Goal: Obtain resource: Download file/media

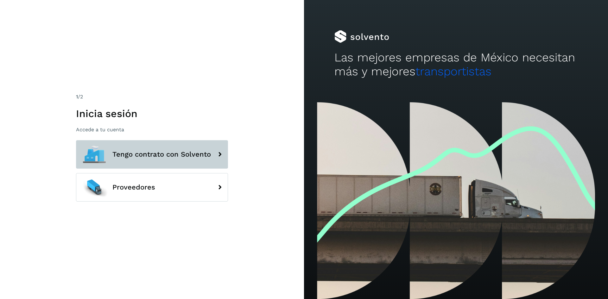
click at [161, 141] on button "Tengo contrato con Solvento" at bounding box center [152, 154] width 152 height 29
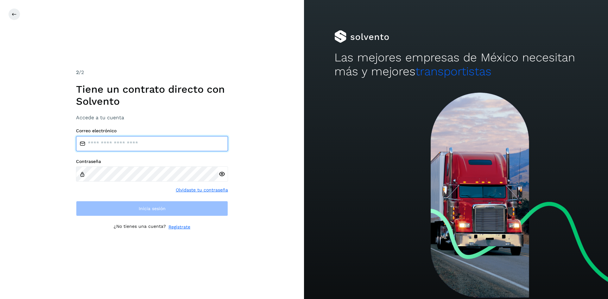
type input "**********"
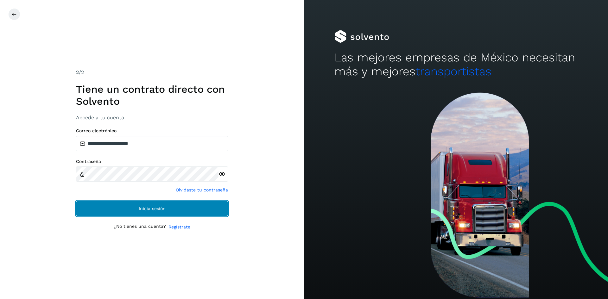
click at [145, 210] on span "Inicia sesión" at bounding box center [152, 209] width 27 height 4
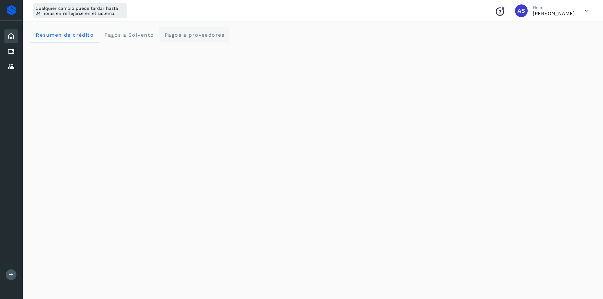
click at [179, 39] on proveedores "Pagos a proveedores" at bounding box center [194, 34] width 71 height 15
click at [13, 52] on icon at bounding box center [11, 52] width 8 height 8
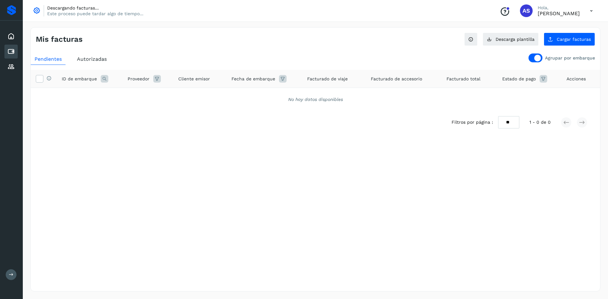
click at [96, 63] on div "Autorizadas" at bounding box center [91, 59] width 37 height 11
click at [536, 62] on ul "Pendientes Autorizadas" at bounding box center [316, 59] width 570 height 11
click at [537, 58] on div at bounding box center [537, 58] width 7 height 7
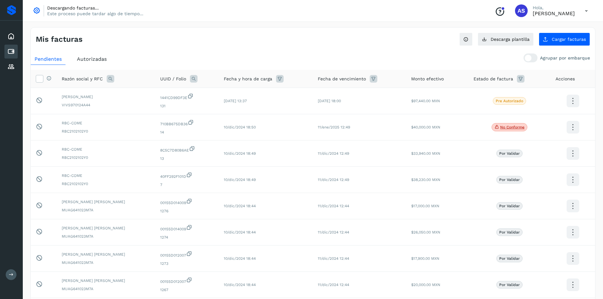
click at [106, 56] on div "Autorizadas" at bounding box center [91, 59] width 37 height 11
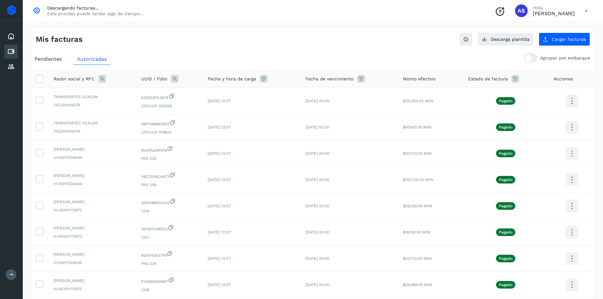
click at [265, 80] on icon at bounding box center [264, 79] width 8 height 8
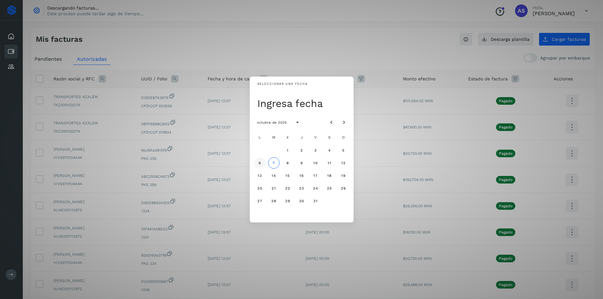
click at [258, 164] on button "6" at bounding box center [259, 162] width 11 height 11
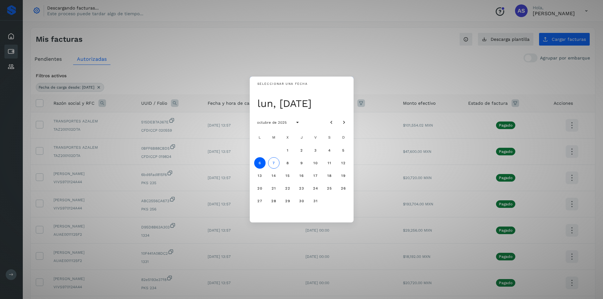
click at [293, 55] on div "Seleccionar una fecha lun, [DATE] octubre de 2025 L M X J V S D 1 2 3 4 5 6 7 8…" at bounding box center [301, 149] width 603 height 299
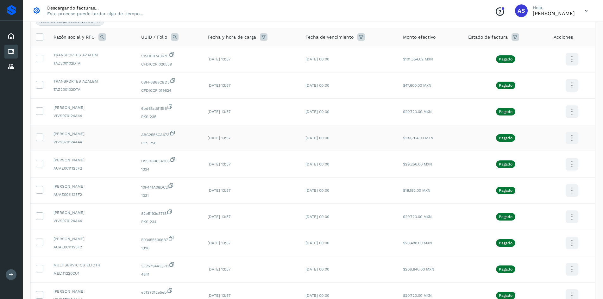
scroll to position [67, 0]
click at [43, 35] on label at bounding box center [40, 37] width 8 height 8
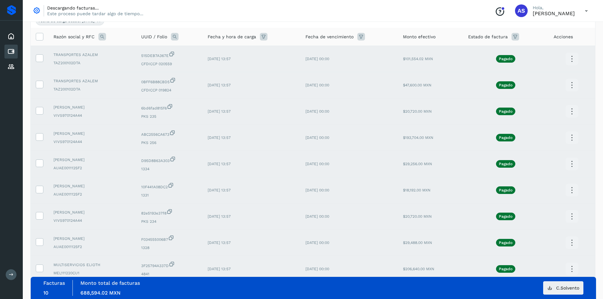
scroll to position [130, 0]
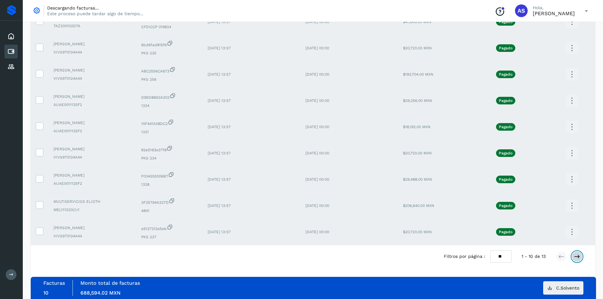
click at [577, 258] on icon at bounding box center [577, 257] width 6 height 6
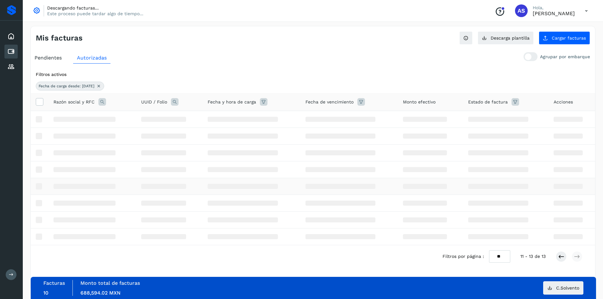
scroll to position [0, 0]
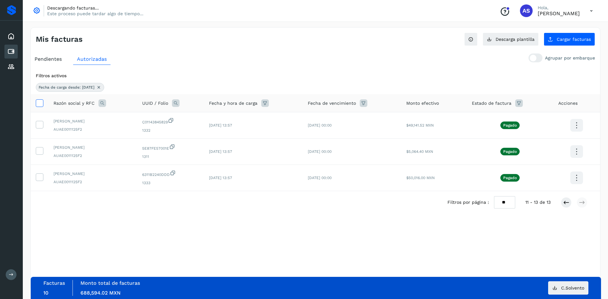
click at [37, 105] on icon at bounding box center [39, 102] width 7 height 7
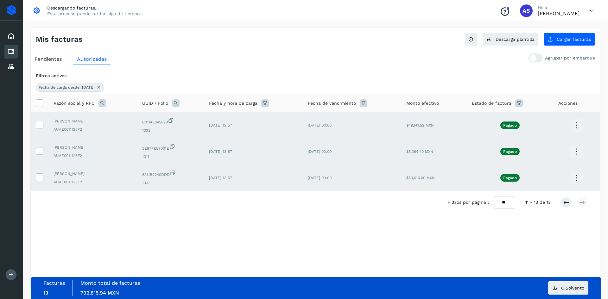
click at [101, 87] on icon at bounding box center [98, 87] width 5 height 5
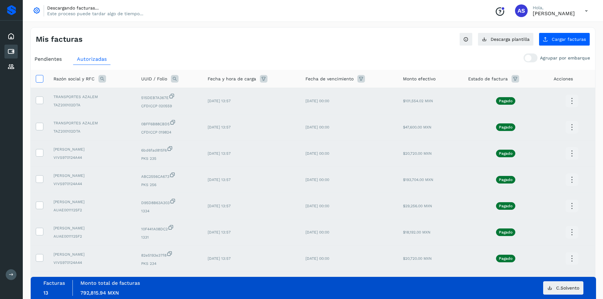
click at [42, 78] on icon at bounding box center [39, 78] width 7 height 7
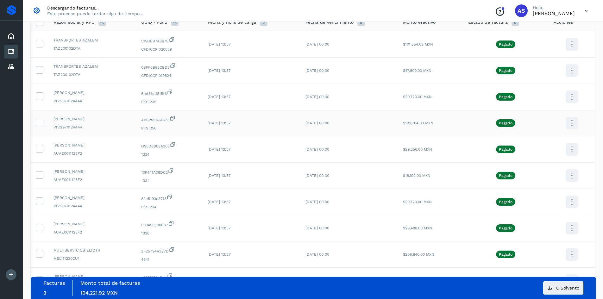
scroll to position [105, 0]
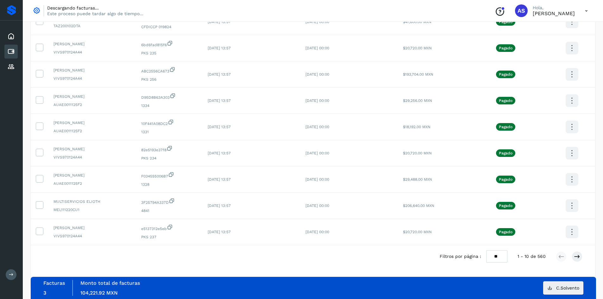
click at [586, 258] on div "Filtros por página : ** ** ** 1 - 10 de 560" at bounding box center [516, 257] width 153 height 12
click at [579, 258] on icon at bounding box center [577, 257] width 6 height 6
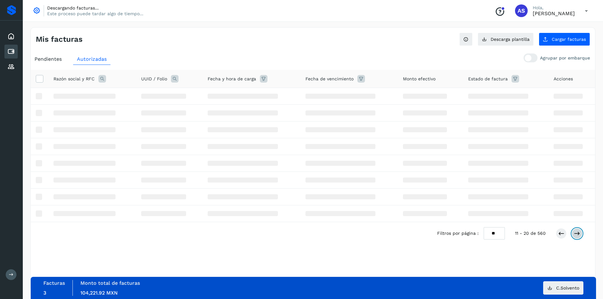
scroll to position [0, 0]
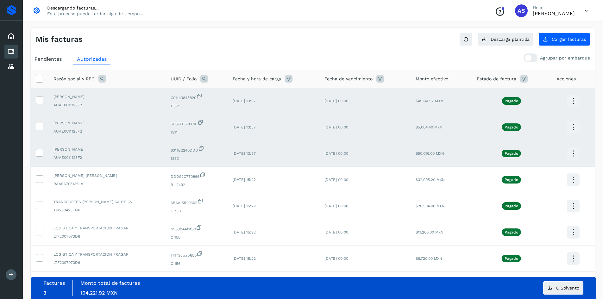
drag, startPoint x: 38, startPoint y: 154, endPoint x: 41, endPoint y: 137, distance: 16.8
click at [38, 153] on icon at bounding box center [39, 152] width 7 height 7
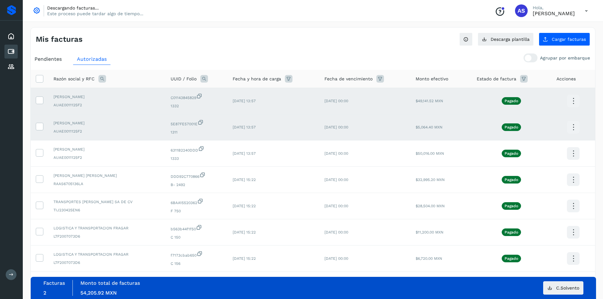
drag, startPoint x: 39, startPoint y: 130, endPoint x: 41, endPoint y: 105, distance: 25.2
click at [39, 129] on span at bounding box center [39, 128] width 7 height 4
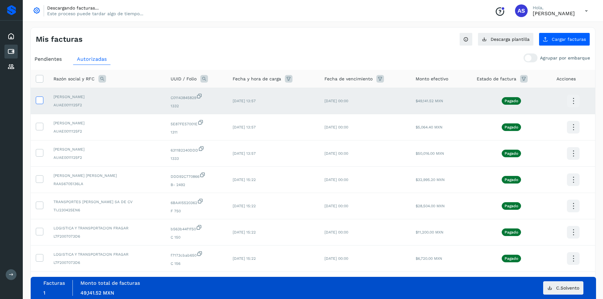
click at [41, 99] on icon at bounding box center [39, 100] width 7 height 7
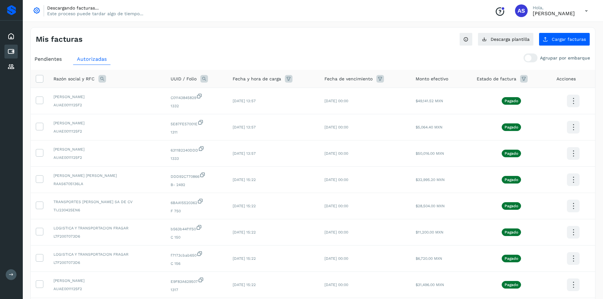
click at [268, 83] on div "Fecha y hora de carga" at bounding box center [274, 79] width 82 height 8
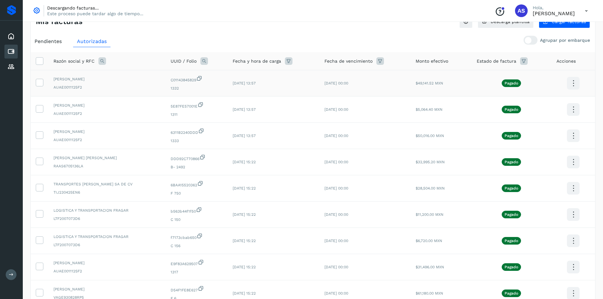
scroll to position [32, 0]
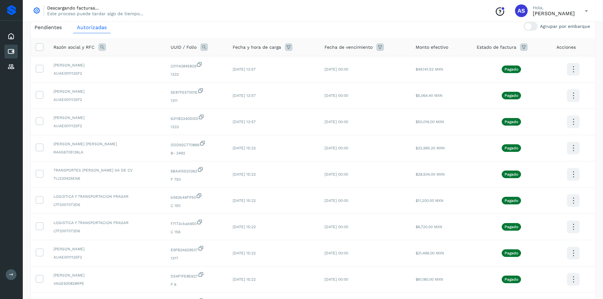
click at [291, 51] on th "Fecha y hora de carga" at bounding box center [274, 47] width 92 height 18
click at [291, 50] on icon at bounding box center [289, 47] width 8 height 8
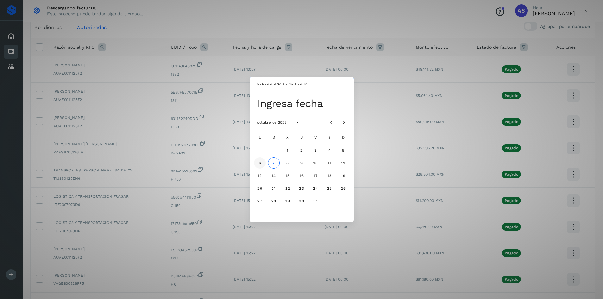
click at [262, 164] on button "6" at bounding box center [259, 162] width 11 height 11
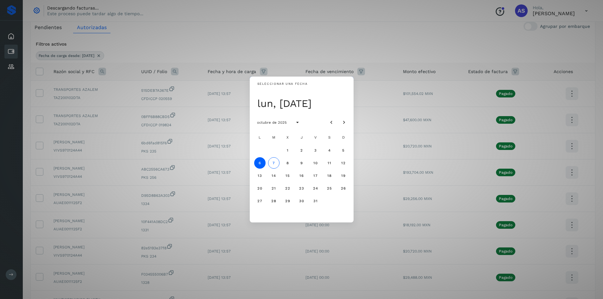
click at [260, 42] on div "Seleccionar una fecha lun, [DATE] octubre de 2025 L M X J V S D 1 2 3 4 5 6 7 8…" at bounding box center [301, 149] width 603 height 299
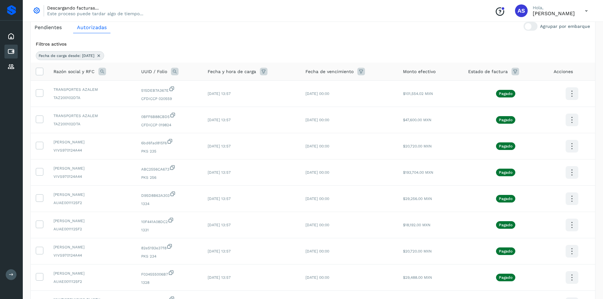
click at [100, 73] on icon at bounding box center [103, 72] width 8 height 8
click at [127, 105] on div "Razón social RFC Cancelar Buscar" at bounding box center [144, 101] width 78 height 38
click at [128, 104] on div "Razón social RFC Cancelar Buscar" at bounding box center [144, 101] width 78 height 38
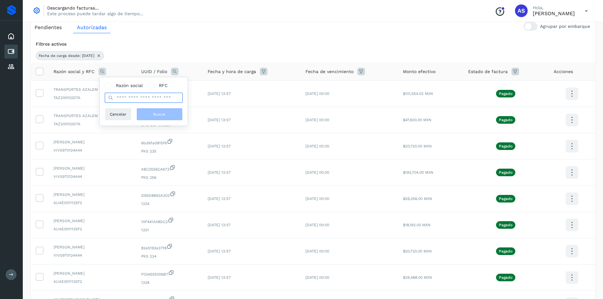
click at [129, 101] on input "text" at bounding box center [144, 98] width 78 height 10
type input "**********"
click at [161, 112] on span "Buscar" at bounding box center [159, 114] width 13 height 6
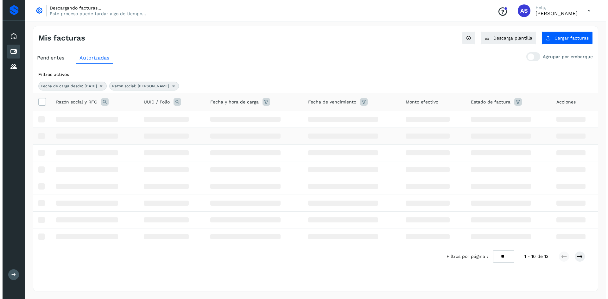
scroll to position [0, 0]
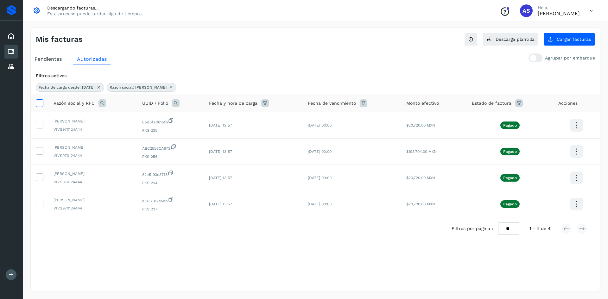
click at [41, 105] on icon at bounding box center [39, 102] width 7 height 7
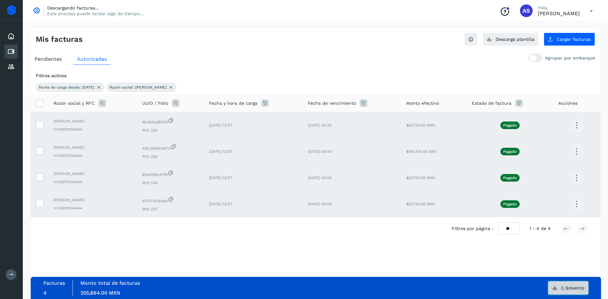
click at [559, 284] on button "C.Solvento" at bounding box center [568, 288] width 40 height 13
click at [42, 102] on icon at bounding box center [39, 102] width 7 height 7
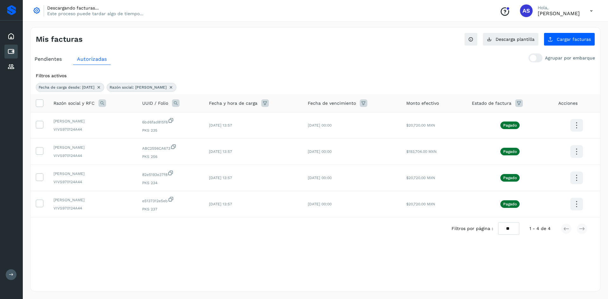
click at [101, 104] on icon at bounding box center [103, 103] width 8 height 8
click at [145, 123] on div "**********" at bounding box center [144, 124] width 78 height 21
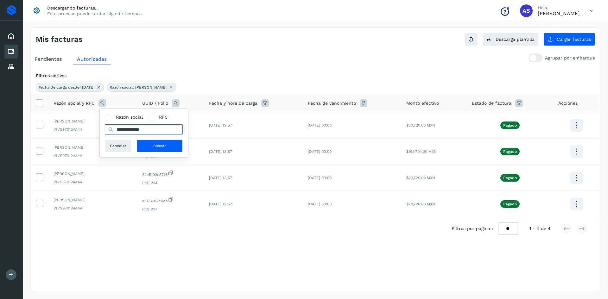
drag, startPoint x: 146, startPoint y: 129, endPoint x: 108, endPoint y: 130, distance: 37.7
click at [108, 130] on div "**********" at bounding box center [144, 129] width 78 height 10
type input "*****"
click at [155, 154] on div "Razón social RFC ***** Cancelar Buscar" at bounding box center [144, 133] width 88 height 48
click at [155, 149] on span "Buscar" at bounding box center [159, 146] width 13 height 6
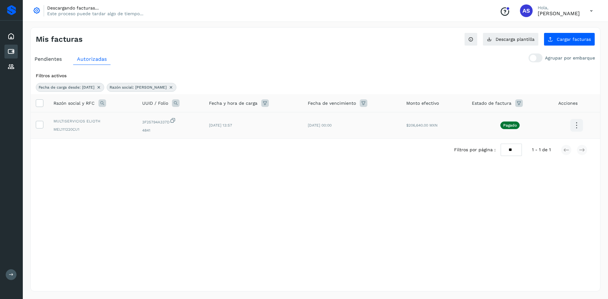
click at [102, 129] on span "MEL111220CU1" at bounding box center [93, 130] width 79 height 6
click at [574, 129] on icon at bounding box center [576, 125] width 15 height 15
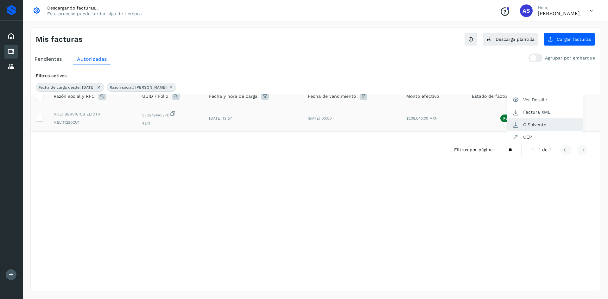
click at [535, 124] on button "C.Solvento" at bounding box center [544, 125] width 75 height 12
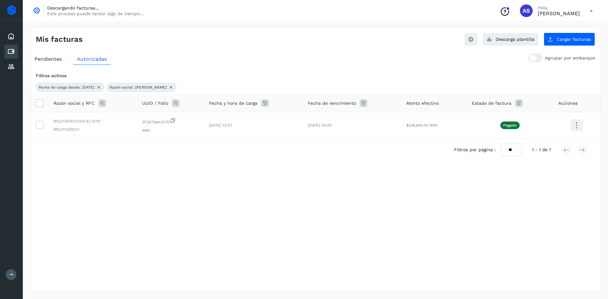
click at [102, 106] on icon at bounding box center [103, 103] width 8 height 8
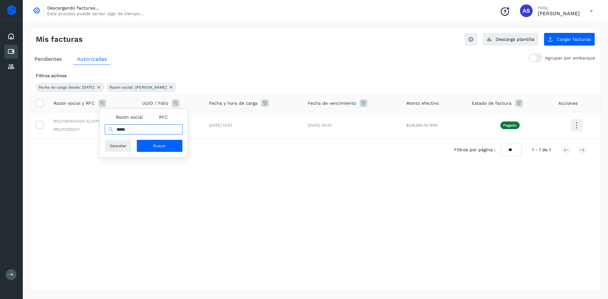
click at [135, 131] on input "*****" at bounding box center [144, 129] width 78 height 10
type input "*********"
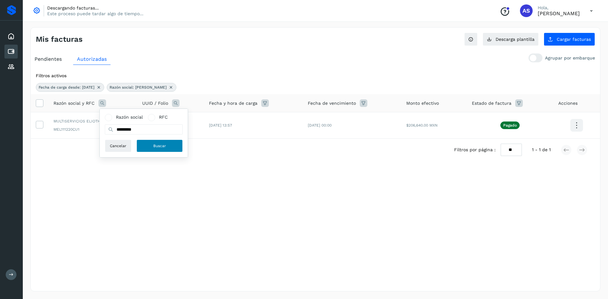
click at [145, 145] on button "Buscar" at bounding box center [160, 146] width 46 height 13
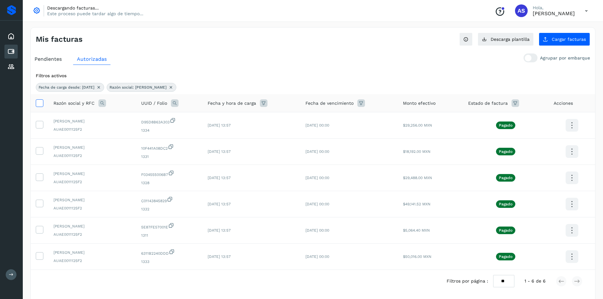
click at [39, 107] on label at bounding box center [40, 103] width 8 height 8
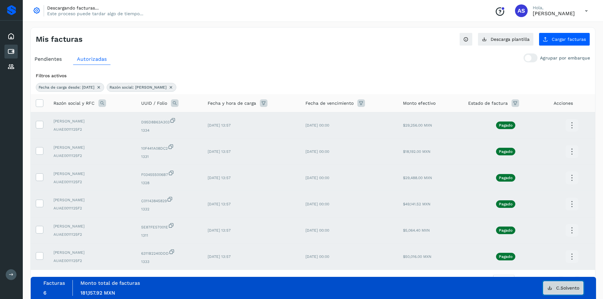
click at [573, 284] on button "C.Solvento" at bounding box center [564, 288] width 40 height 13
click at [169, 87] on icon at bounding box center [171, 87] width 5 height 5
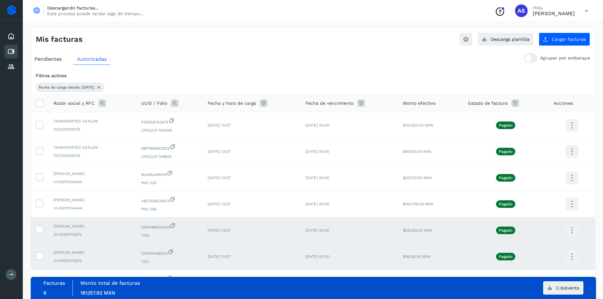
click at [100, 104] on icon at bounding box center [103, 103] width 8 height 8
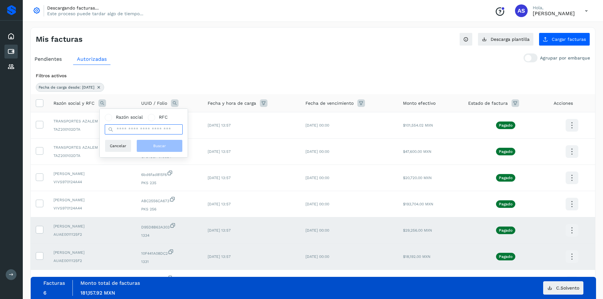
click at [137, 125] on input "text" at bounding box center [144, 129] width 78 height 10
type input "******"
click at [146, 146] on button "Buscar" at bounding box center [160, 146] width 46 height 13
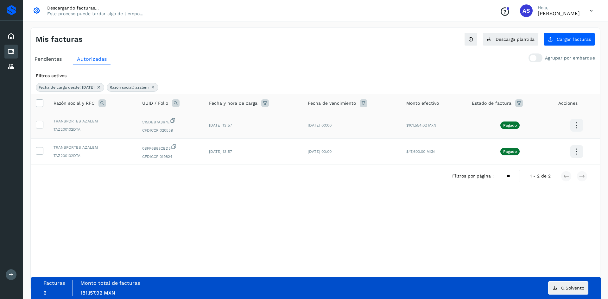
click at [94, 132] on span "TAZ200102DTA" at bounding box center [93, 130] width 79 height 6
click at [576, 154] on icon at bounding box center [576, 151] width 15 height 15
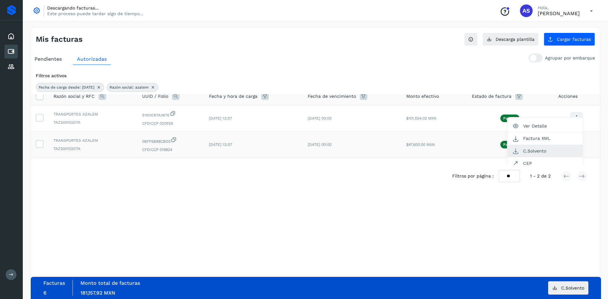
click at [550, 150] on button "C.Solvento" at bounding box center [544, 151] width 75 height 12
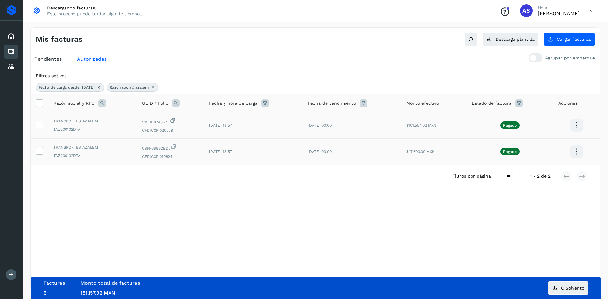
scroll to position [0, 0]
click at [573, 120] on icon at bounding box center [576, 125] width 15 height 15
click at [552, 132] on button "C.Solvento" at bounding box center [544, 132] width 75 height 12
